Goal: Transaction & Acquisition: Purchase product/service

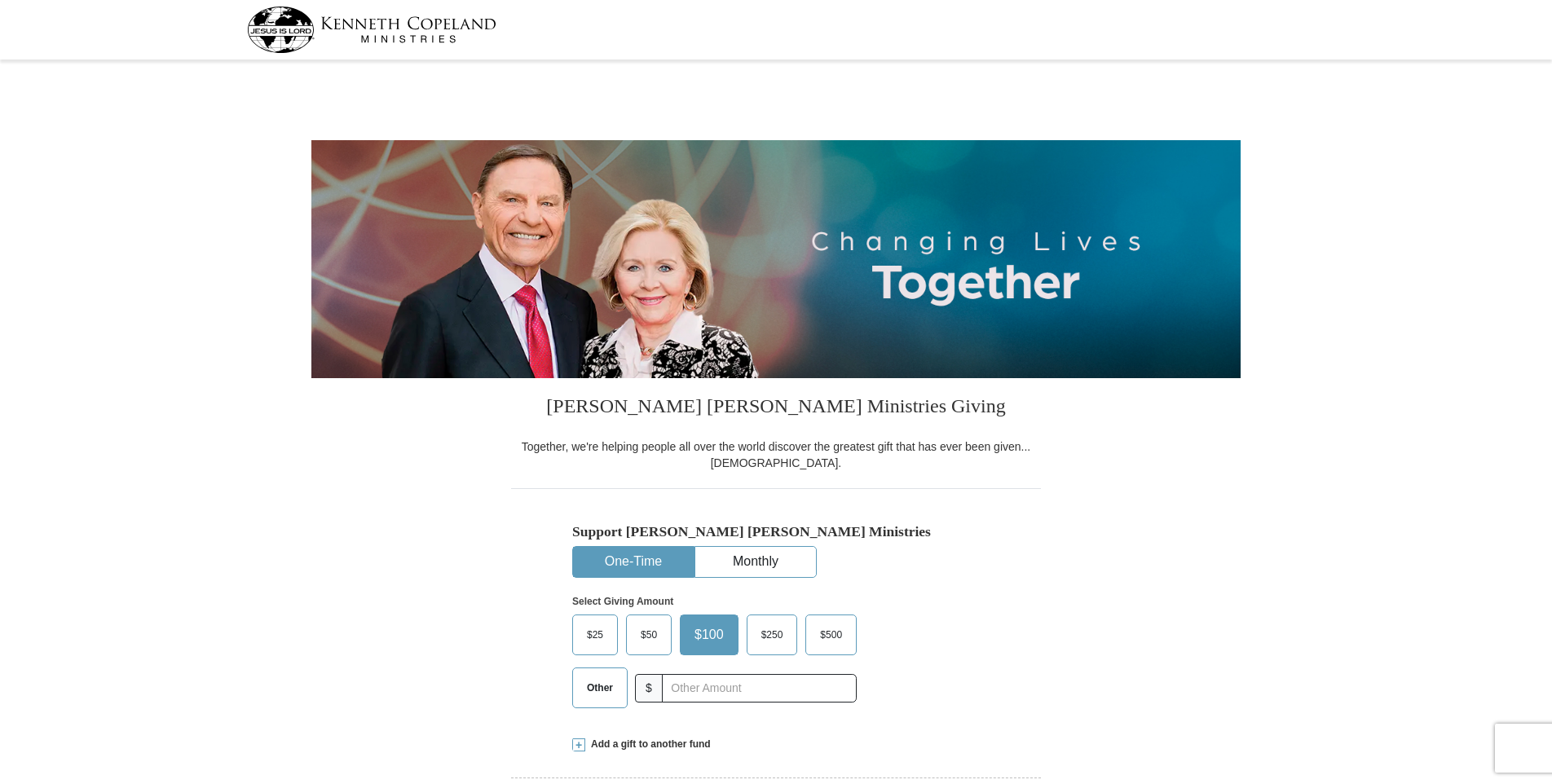
select select "MD"
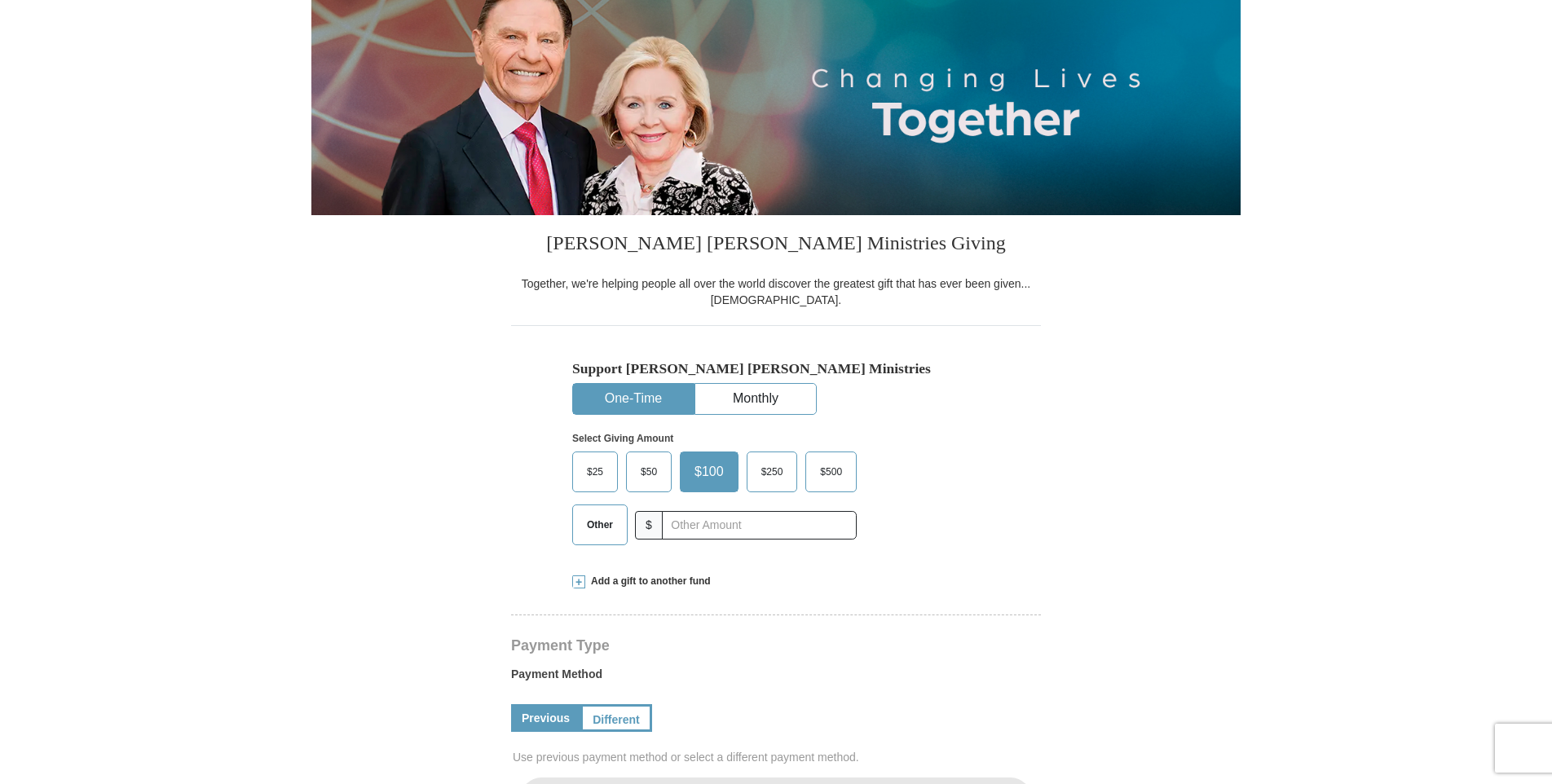
scroll to position [245, 0]
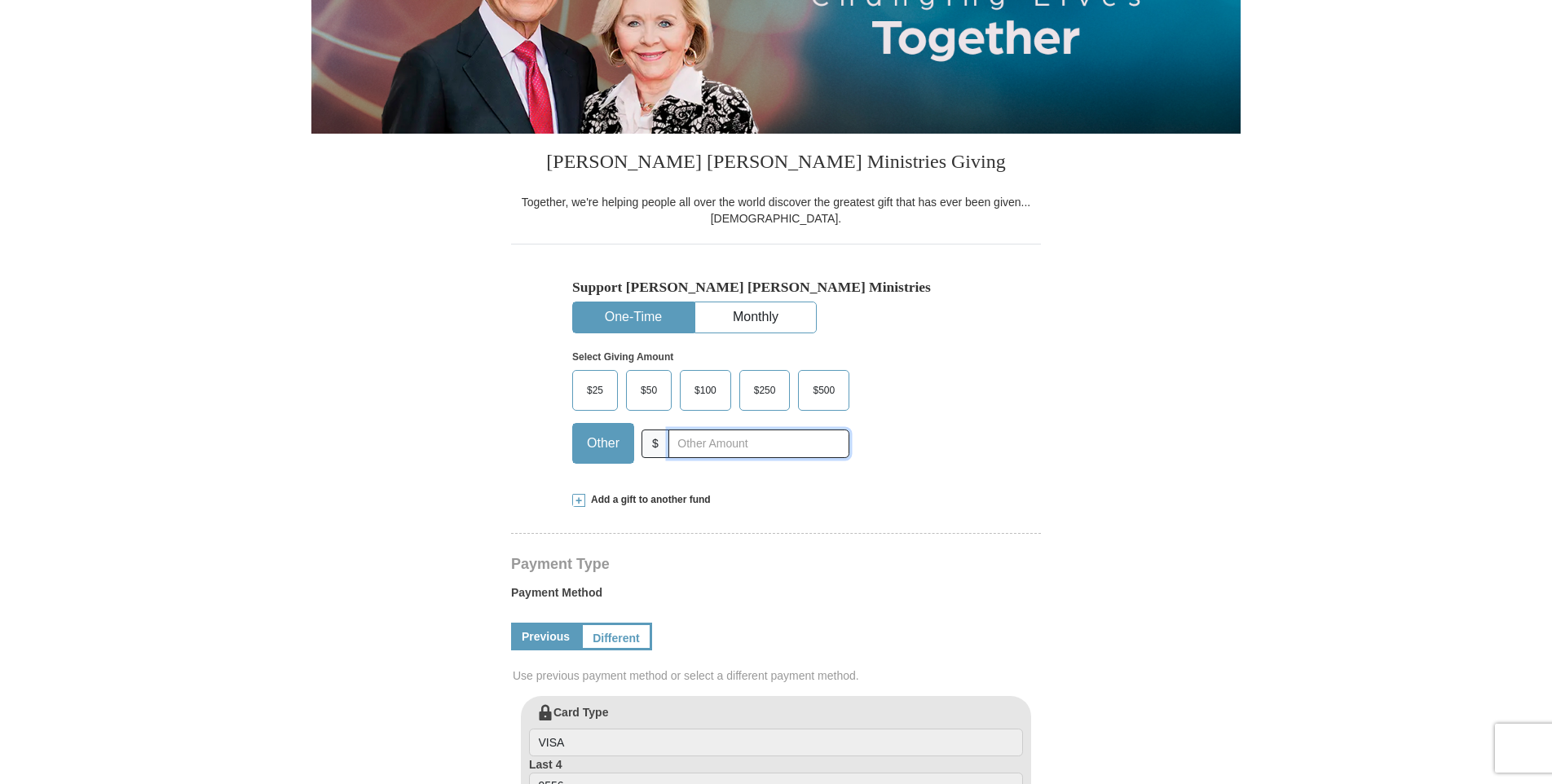
click at [704, 446] on input "text" at bounding box center [759, 443] width 181 height 28
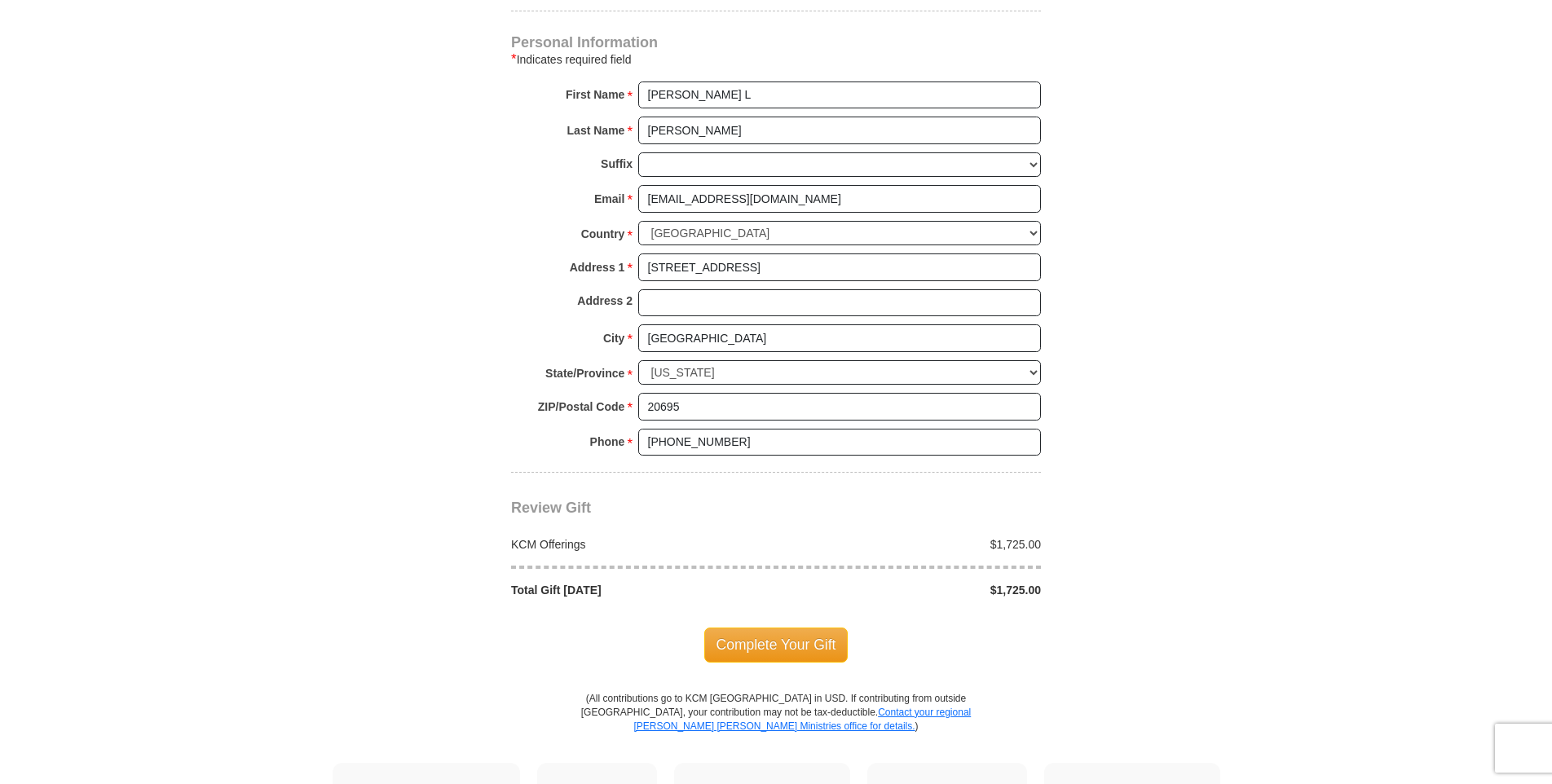
scroll to position [1059, 0]
type input "1725.00"
click at [752, 645] on span "Complete Your Gift" at bounding box center [776, 643] width 144 height 34
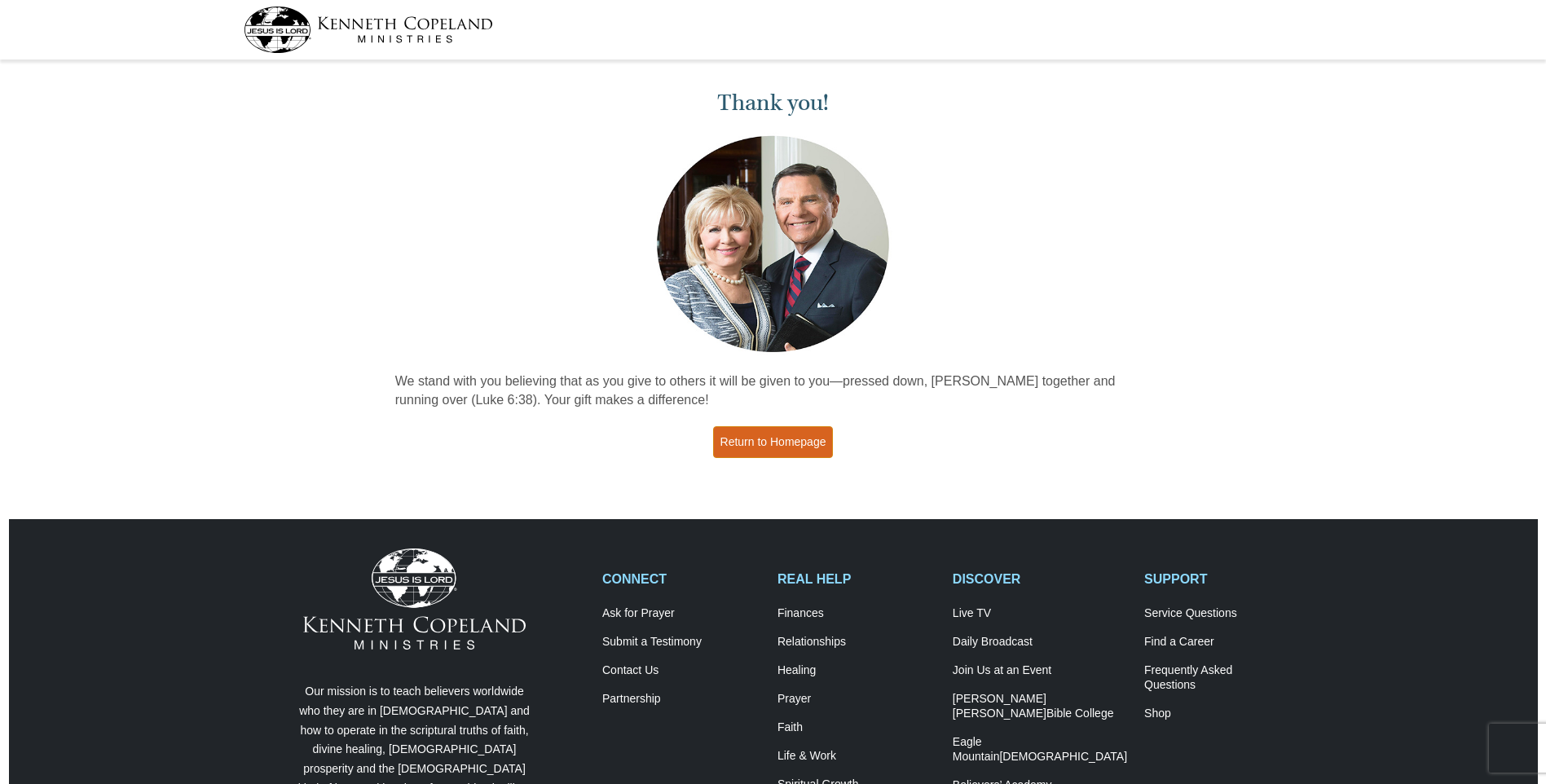
click at [784, 439] on link "Return to Homepage" at bounding box center [773, 442] width 121 height 32
